Goal: Task Accomplishment & Management: Manage account settings

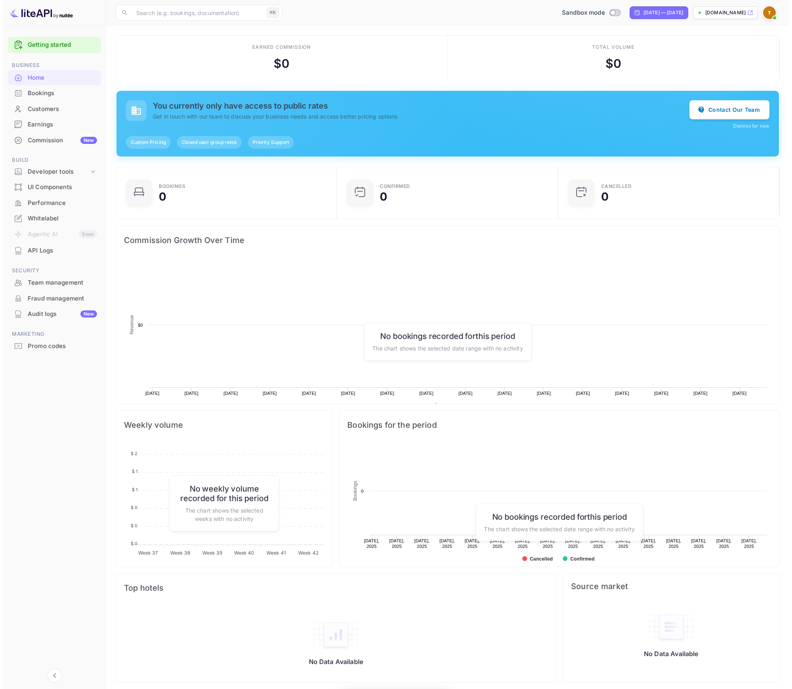
scroll to position [123, 210]
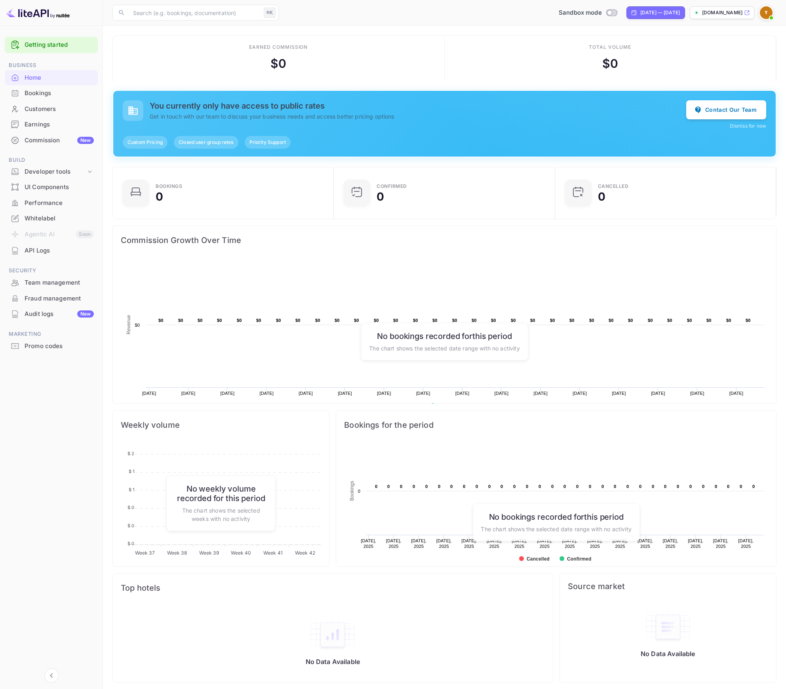
click at [702, 15] on p "[DOMAIN_NAME]" at bounding box center [722, 12] width 40 height 7
click at [65, 218] on div "Whitelabel" at bounding box center [59, 218] width 69 height 9
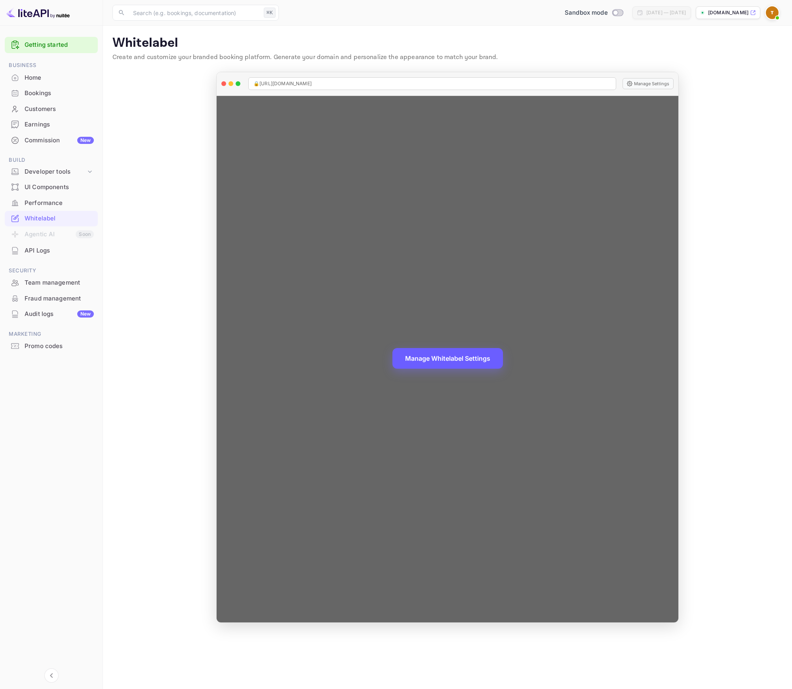
click at [430, 363] on button "Manage Whitelabel Settings" at bounding box center [448, 358] width 111 height 21
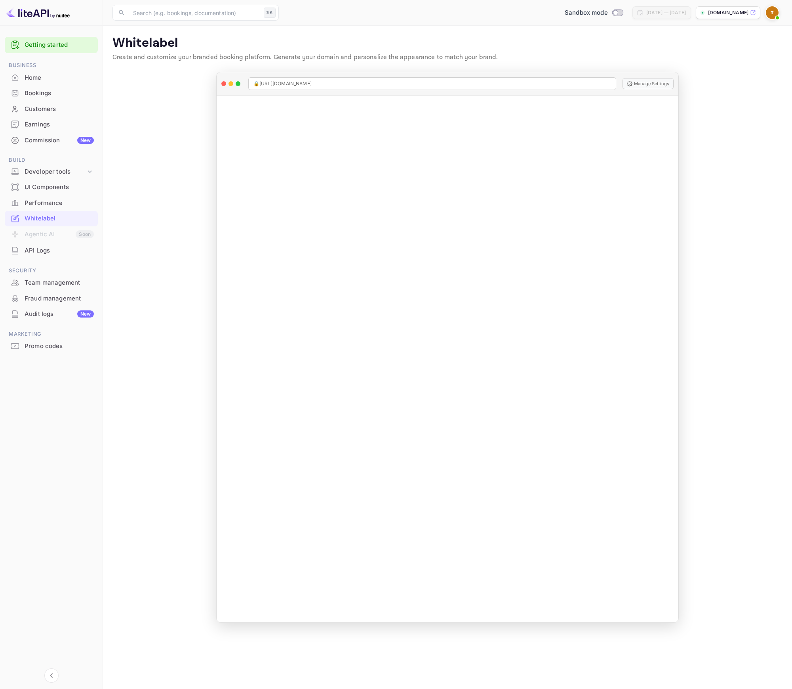
click at [53, 223] on div "Whitelabel" at bounding box center [59, 218] width 69 height 9
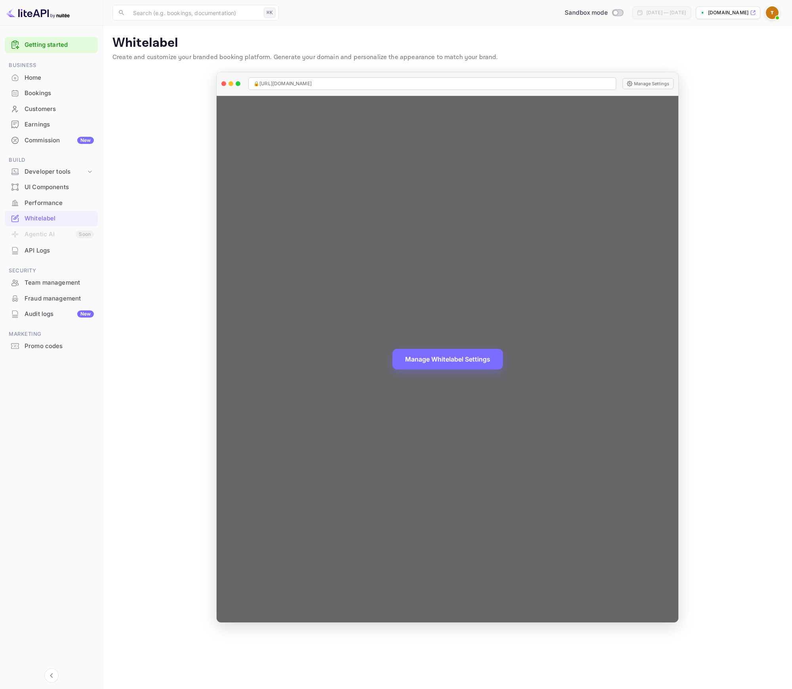
click at [448, 306] on div "Manage Whitelabel Settings" at bounding box center [448, 359] width 462 height 526
click at [443, 342] on div "Manage Whitelabel Settings" at bounding box center [448, 359] width 462 height 526
click at [435, 351] on button "Manage Whitelabel Settings" at bounding box center [448, 358] width 111 height 21
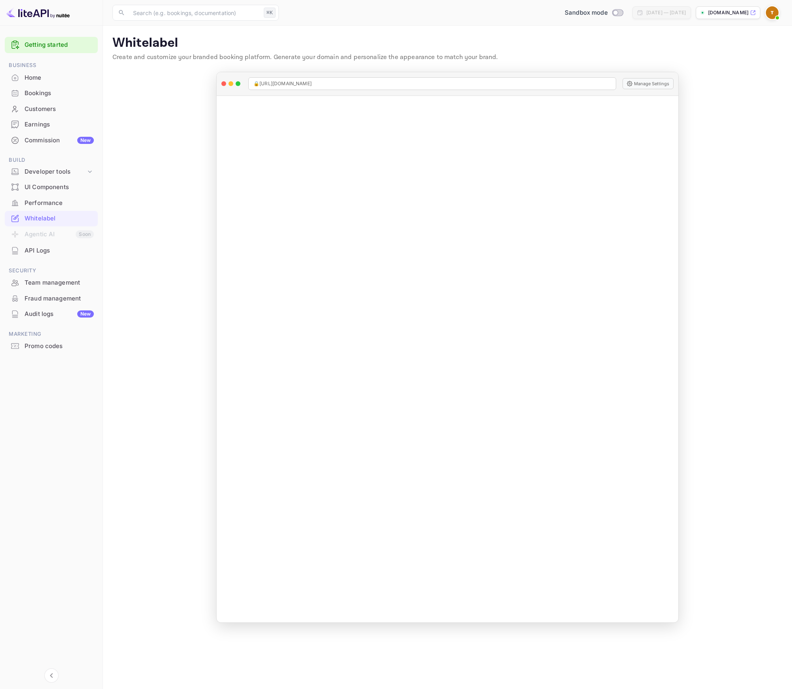
click at [717, 19] on div "Sandbox mode [DATE] — [DATE] [DOMAIN_NAME]" at bounding box center [532, 13] width 501 height 14
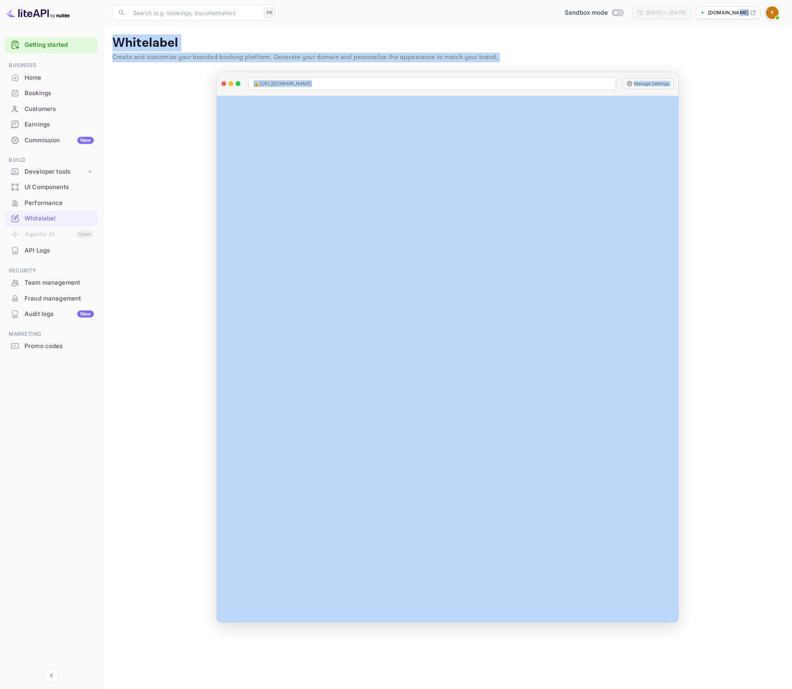
drag, startPoint x: 716, startPoint y: 13, endPoint x: 660, endPoint y: 130, distance: 129.9
click at [673, 109] on div "Now you can check your travel website directly from the link. Check your websit…" at bounding box center [447, 344] width 689 height 689
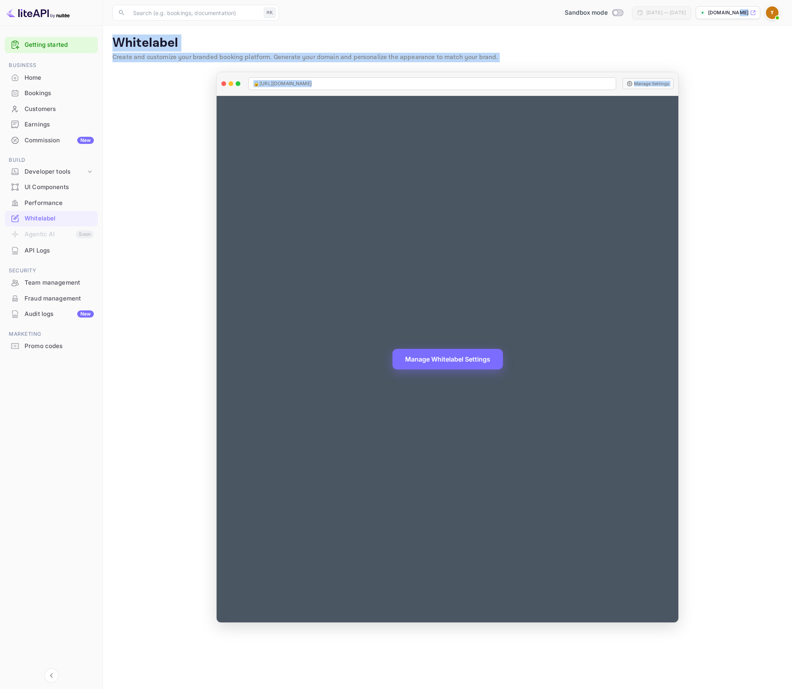
click at [436, 368] on div "Manage Whitelabel Settings" at bounding box center [448, 359] width 462 height 526
click at [489, 229] on div "Manage Whitelabel Settings" at bounding box center [448, 359] width 462 height 526
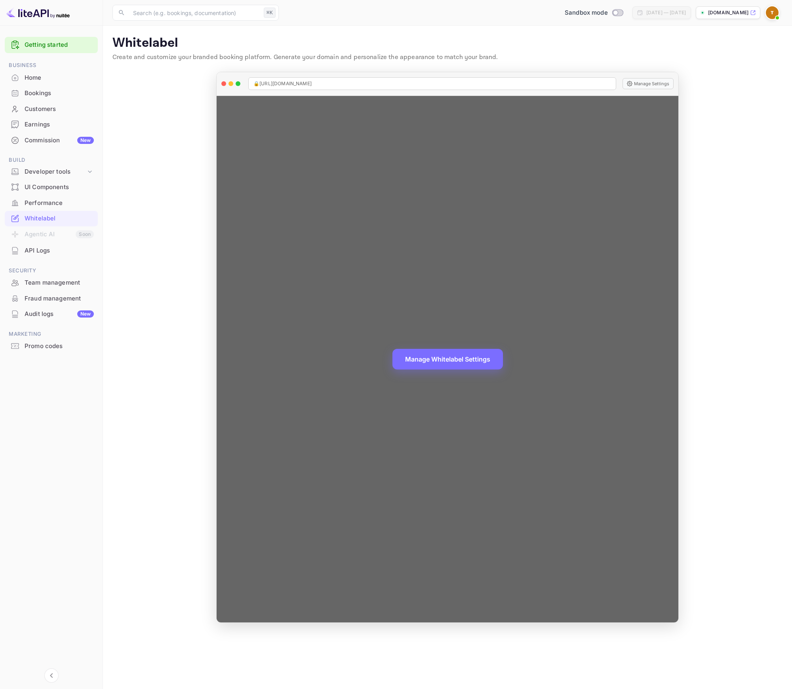
click at [466, 347] on div "Manage Whitelabel Settings" at bounding box center [448, 359] width 462 height 526
click at [446, 362] on button "Manage Whitelabel Settings" at bounding box center [448, 358] width 111 height 21
